Goal: Task Accomplishment & Management: Manage account settings

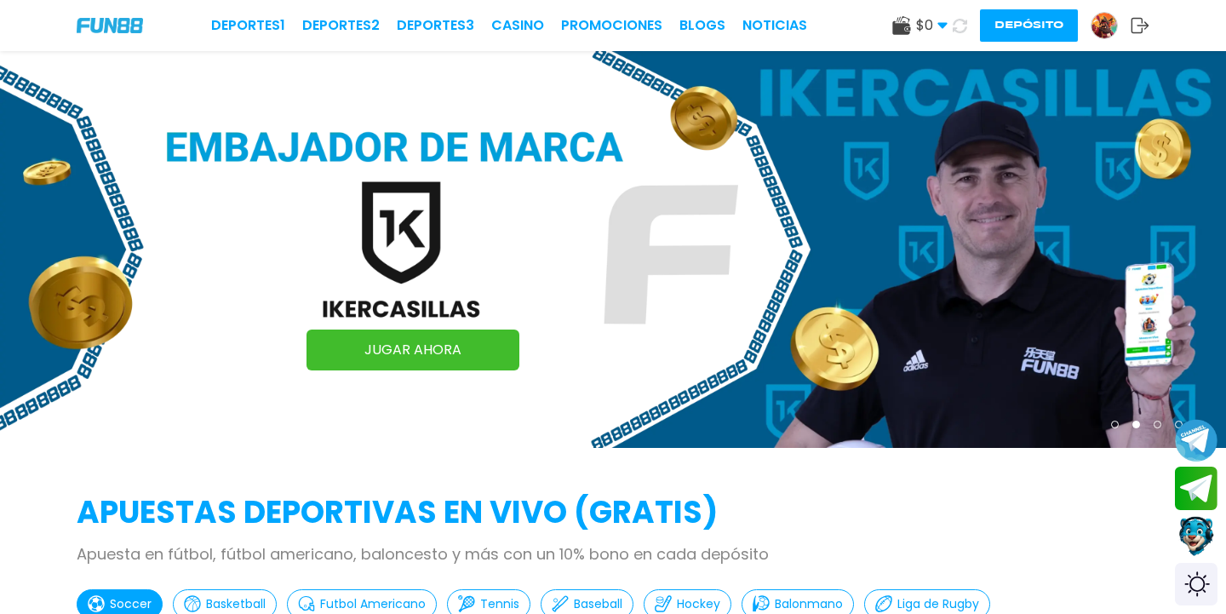
click at [1105, 26] on img at bounding box center [1105, 26] width 26 height 26
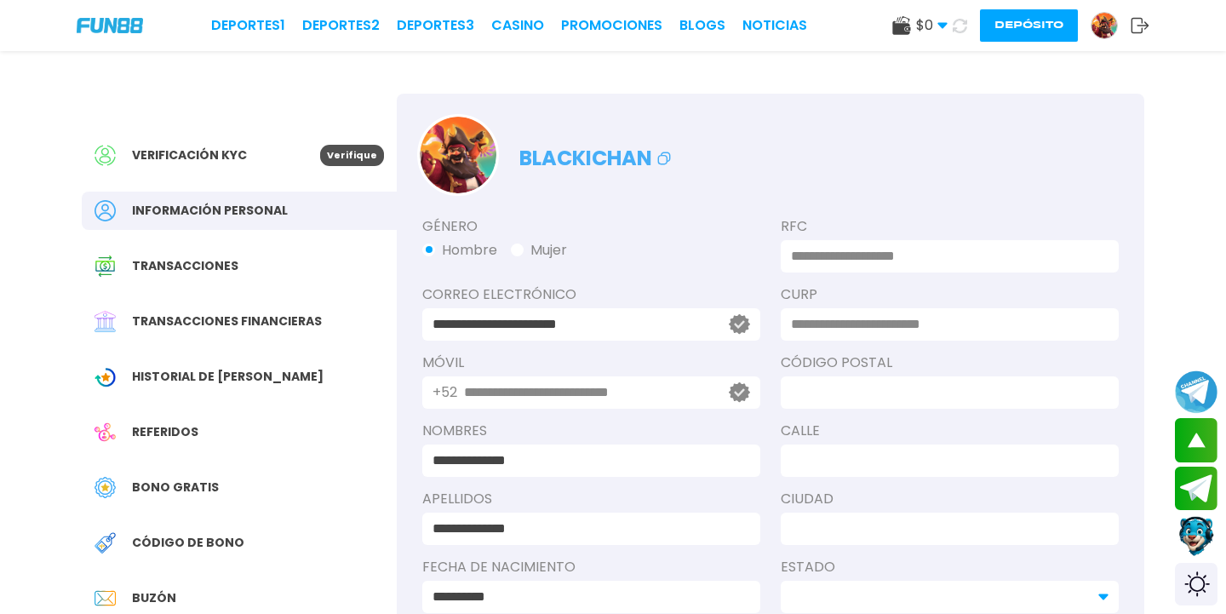
click at [307, 162] on div "Verificación KYC" at bounding box center [208, 155] width 226 height 21
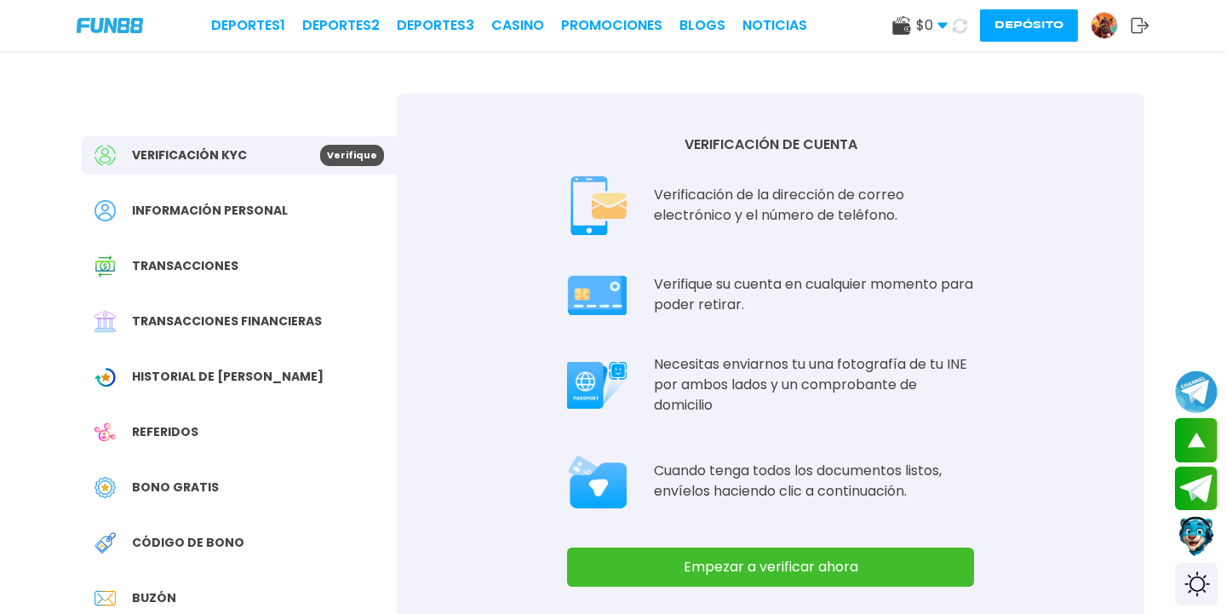
click at [237, 241] on div "Verificación KYC Verifique Información personal Transacciones Transacciones fin…" at bounding box center [239, 413] width 315 height 639
click at [252, 210] on span "Información personal" at bounding box center [210, 211] width 156 height 18
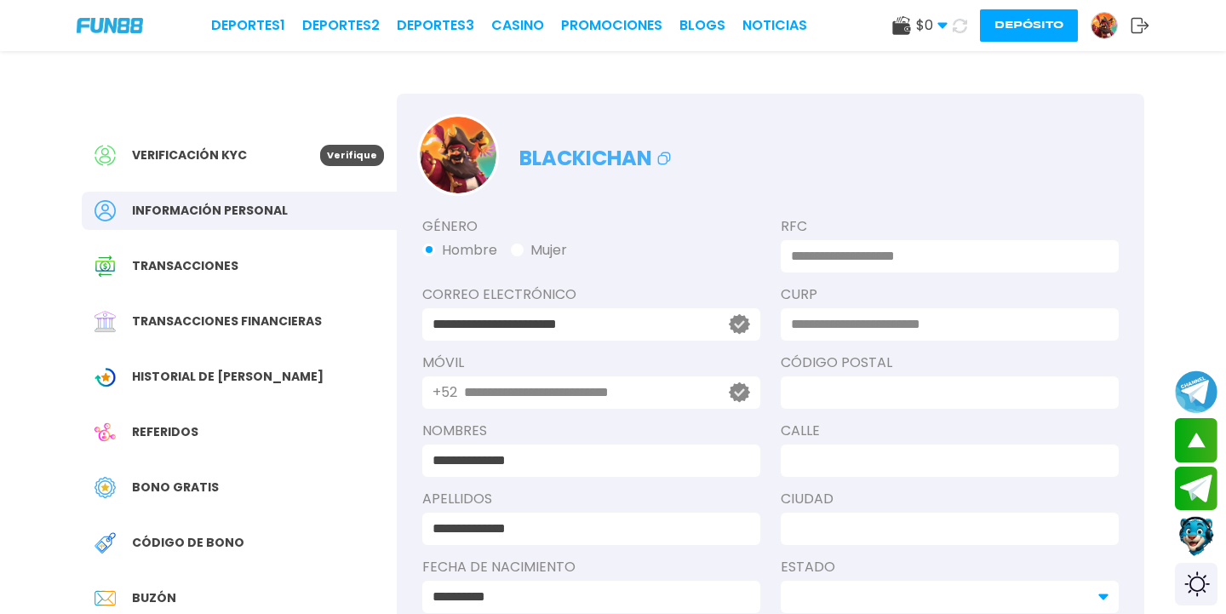
click at [1145, 25] on use at bounding box center [1141, 25] width 18 height 15
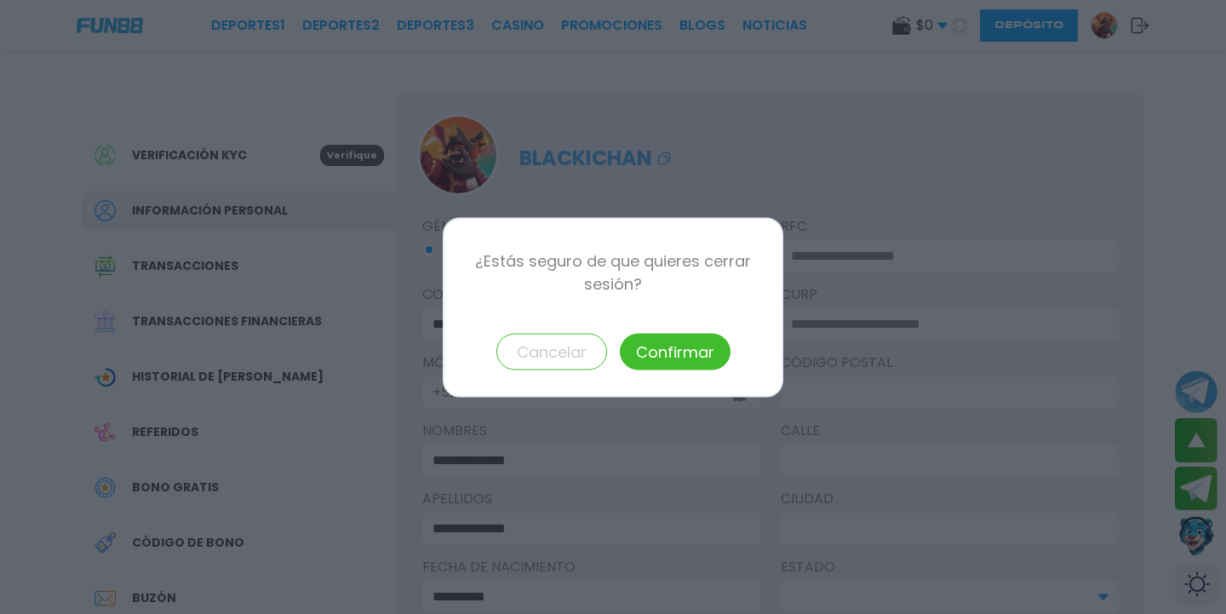
click at [698, 372] on div "¿Estás seguro de que quieres cerrar sesión? Cancelar Confirmar" at bounding box center [613, 307] width 341 height 180
click at [698, 359] on button "Confirmar" at bounding box center [675, 351] width 111 height 37
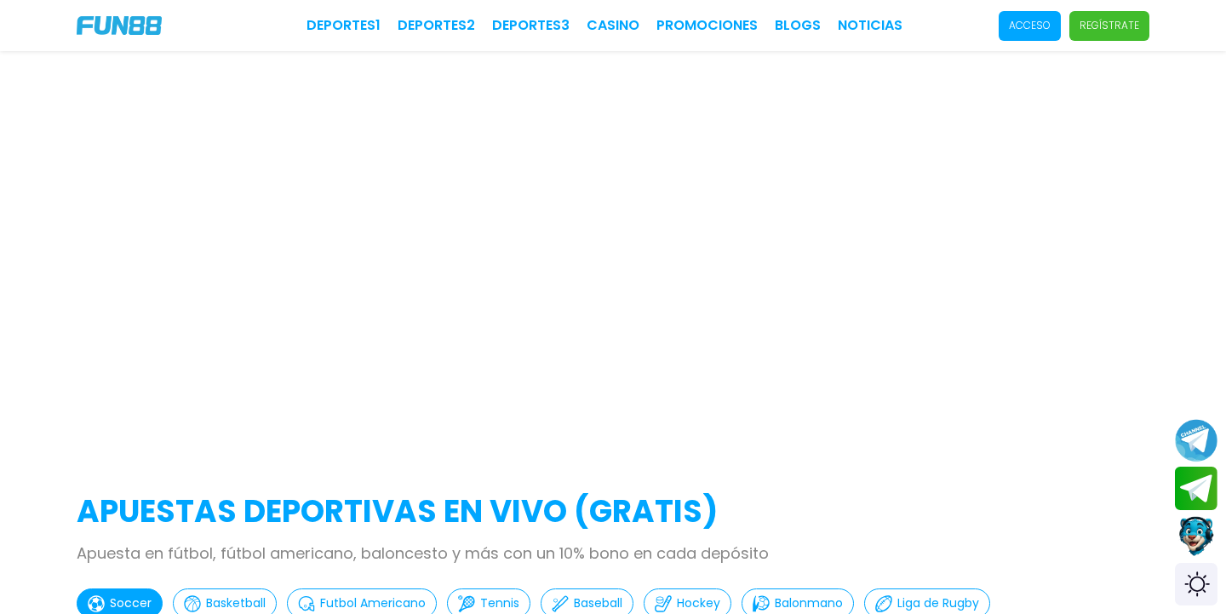
click at [1057, 9] on div "Deportes 1 Deportes 2 Deportes 3 CASINO Promociones BLOGS NOTICIAS Acceso Regís…" at bounding box center [613, 25] width 1226 height 51
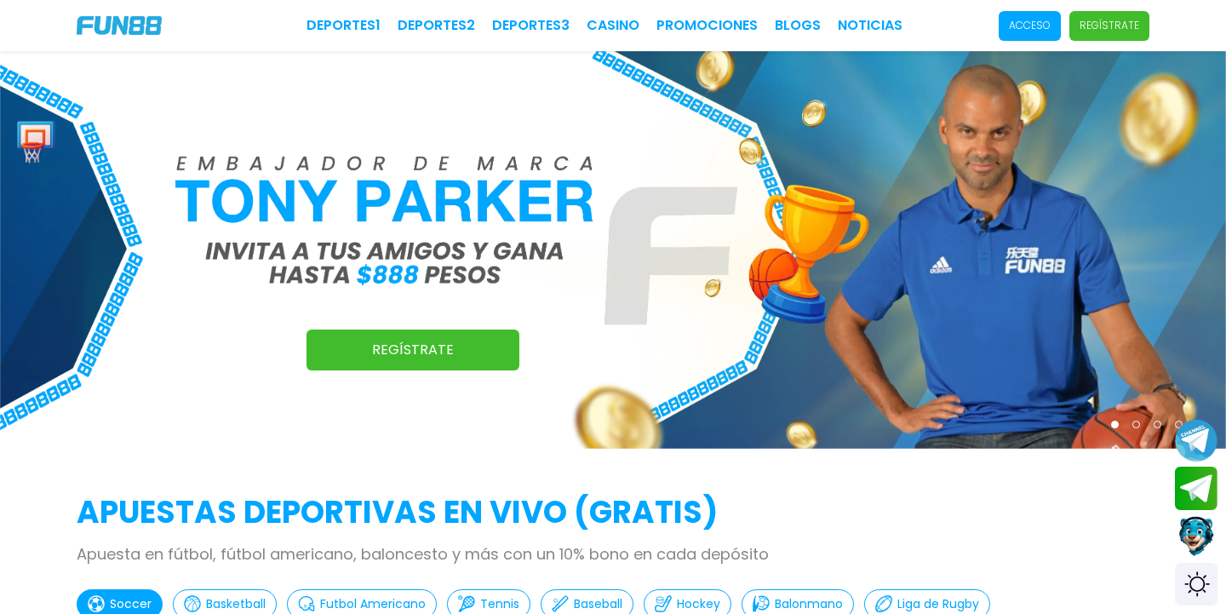
click at [1053, 13] on span "Acceso" at bounding box center [1030, 26] width 62 height 30
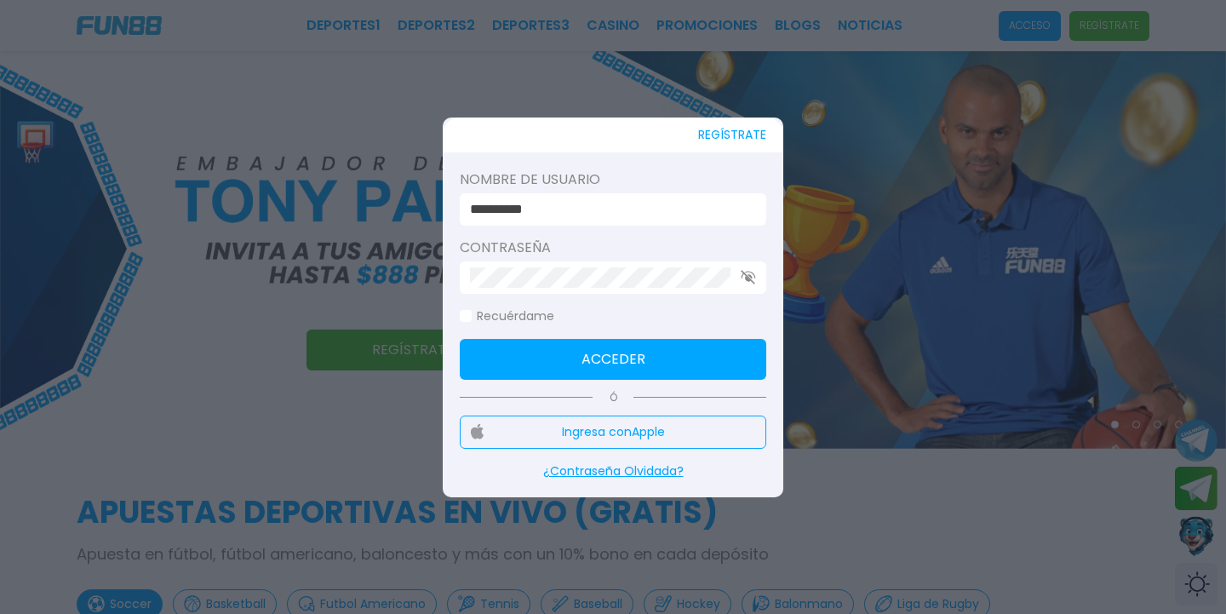
click at [594, 199] on input "**********" at bounding box center [608, 209] width 276 height 20
type input "********"
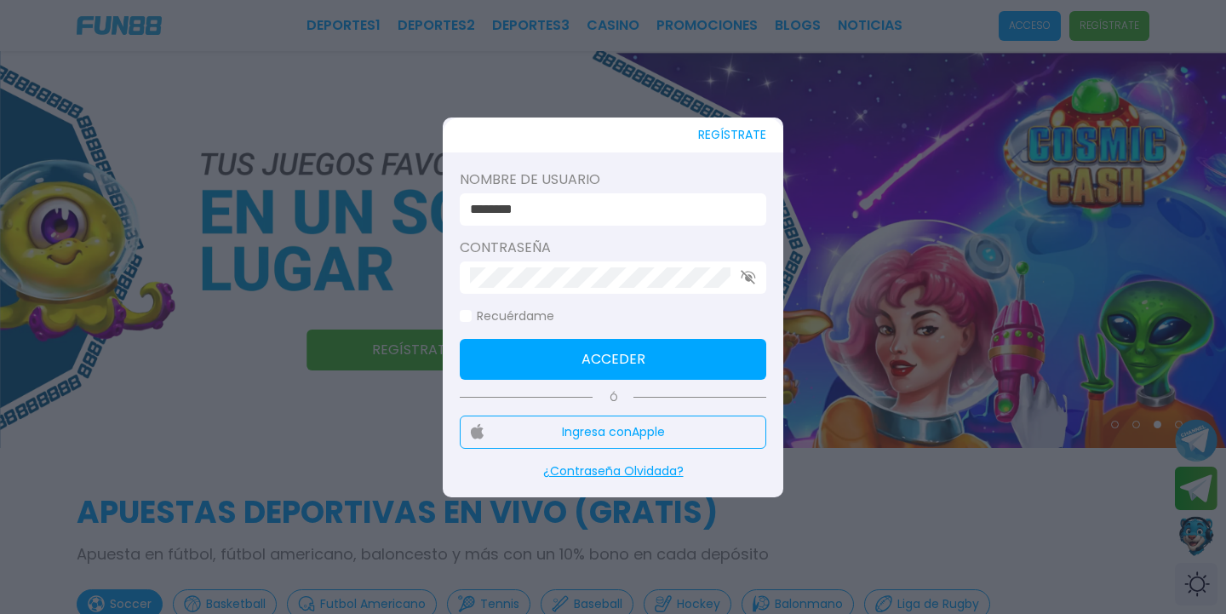
click at [602, 379] on button "Acceder" at bounding box center [613, 359] width 307 height 41
